Goal: Find specific page/section: Find specific page/section

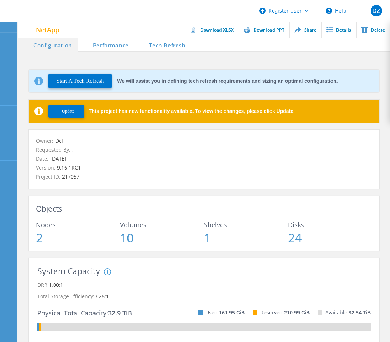
click at [78, 106] on button "Update" at bounding box center [66, 111] width 36 height 13
click at [68, 110] on span "Update" at bounding box center [68, 111] width 13 height 5
click at [98, 174] on p "Project ID: 217057" at bounding box center [204, 177] width 336 height 8
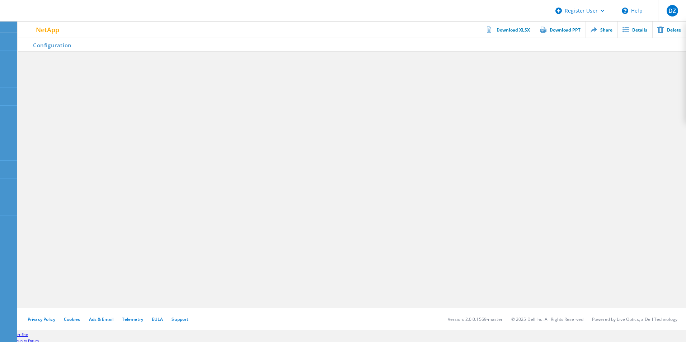
click at [40, 50] on li "Configuration" at bounding box center [47, 44] width 59 height 14
